Goal: Task Accomplishment & Management: Manage account settings

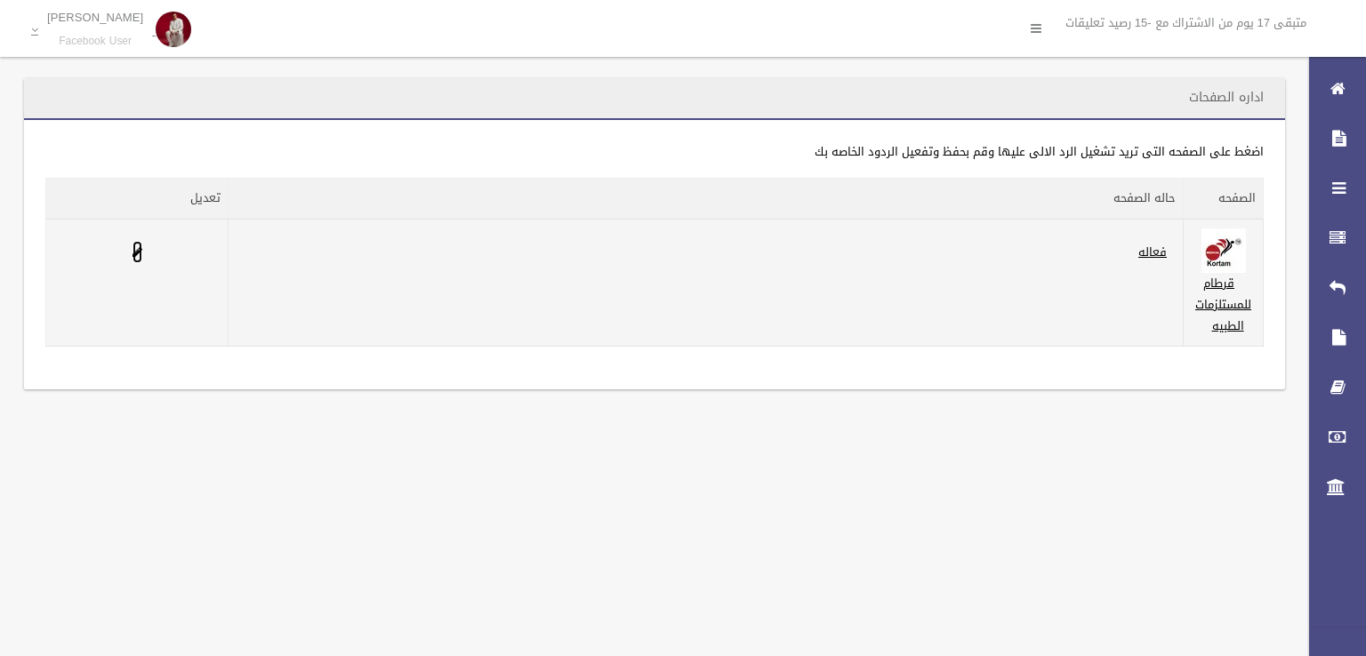
click at [132, 259] on link at bounding box center [137, 252] width 10 height 22
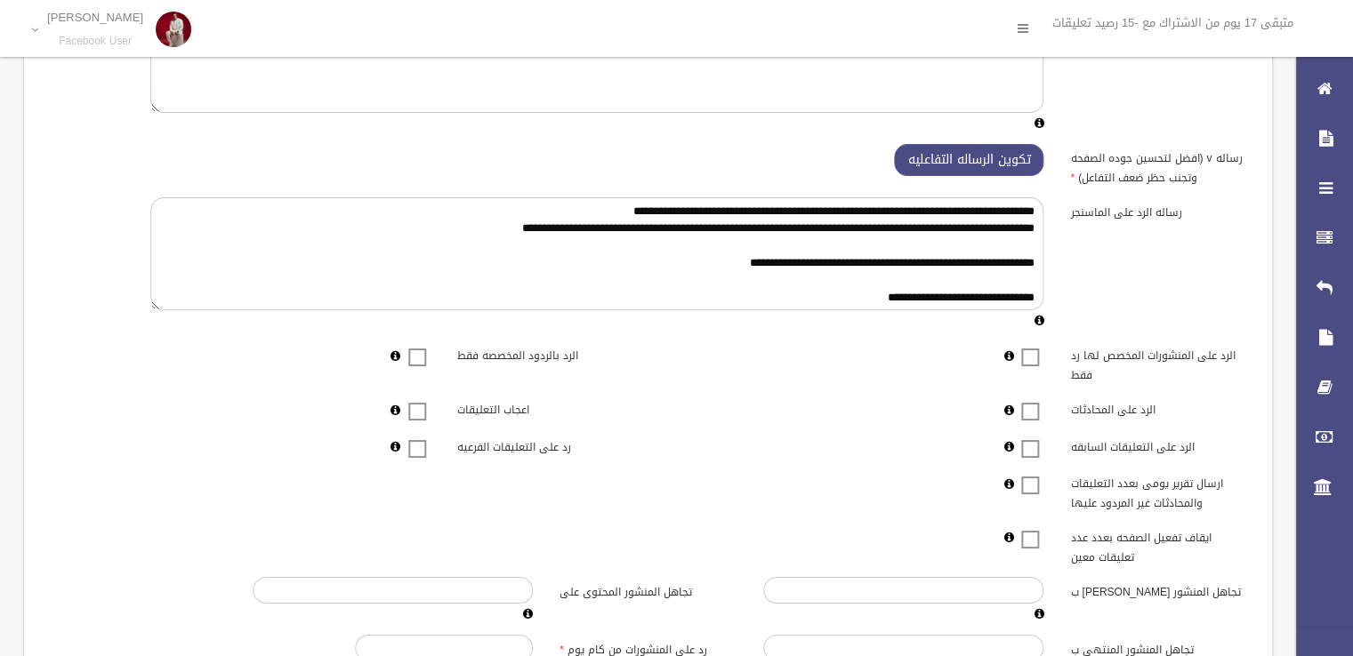
scroll to position [402, 0]
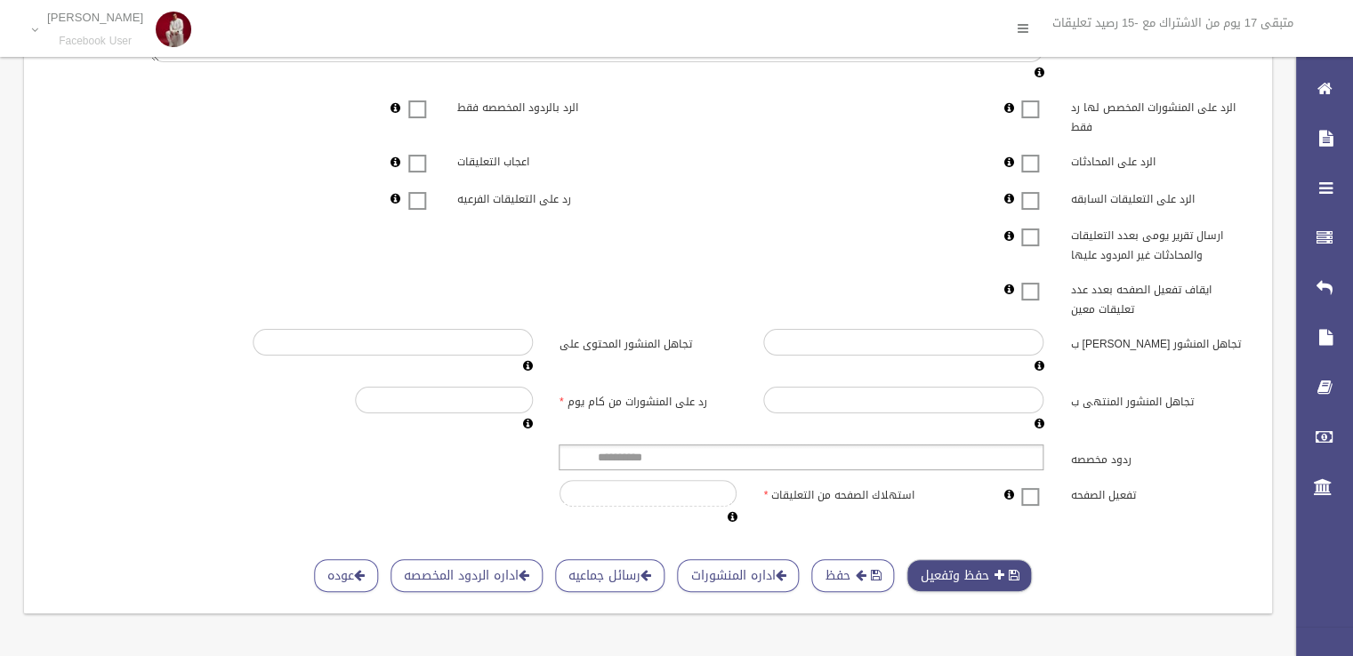
click at [966, 559] on button "حفظ وتفعيل" at bounding box center [968, 575] width 125 height 33
